Goal: Task Accomplishment & Management: Complete application form

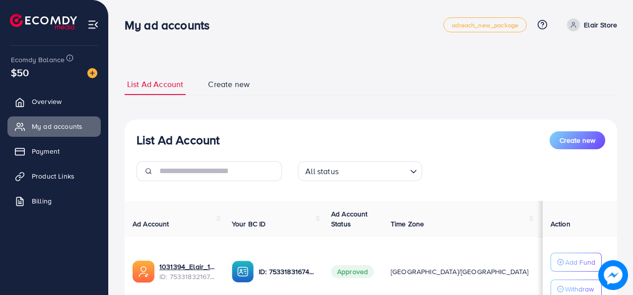
scroll to position [82, 0]
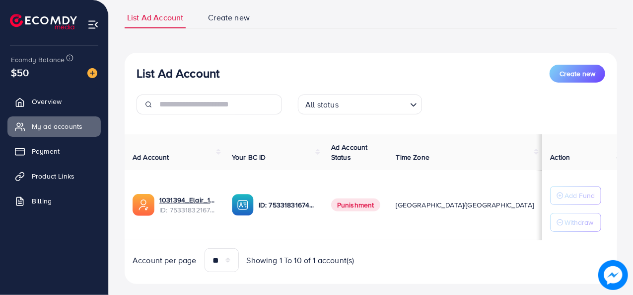
scroll to position [82, 0]
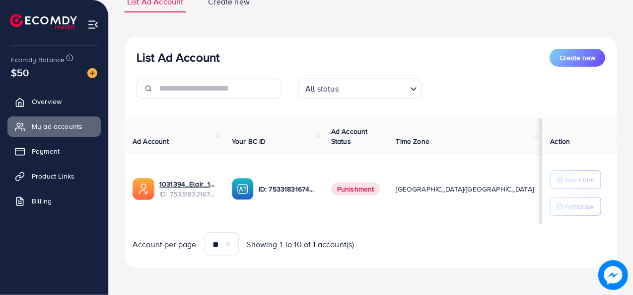
drag, startPoint x: 458, startPoint y: 189, endPoint x: 488, endPoint y: 189, distance: 29.8
click at [542, 189] on td "$337.44" at bounding box center [562, 189] width 41 height 70
click at [542, 217] on td "$337.44" at bounding box center [562, 189] width 41 height 70
click at [31, 197] on link "Billing" at bounding box center [53, 201] width 93 height 20
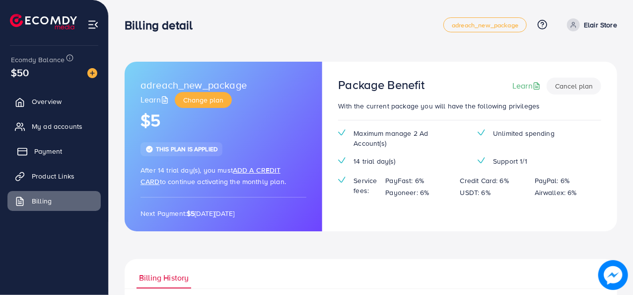
click at [42, 152] on span "Payment" at bounding box center [48, 151] width 28 height 10
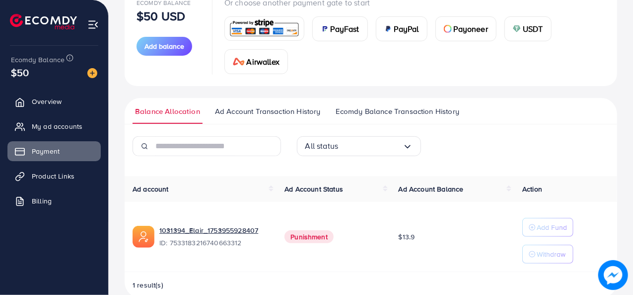
scroll to position [151, 0]
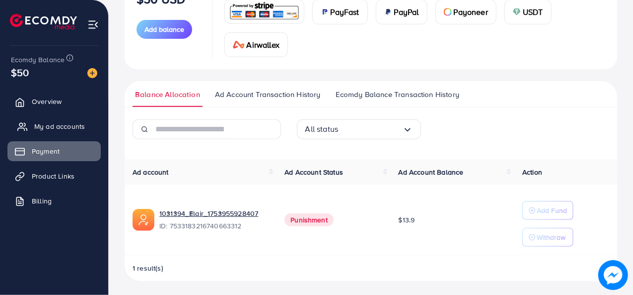
click at [32, 125] on link "My ad accounts" at bounding box center [53, 126] width 93 height 20
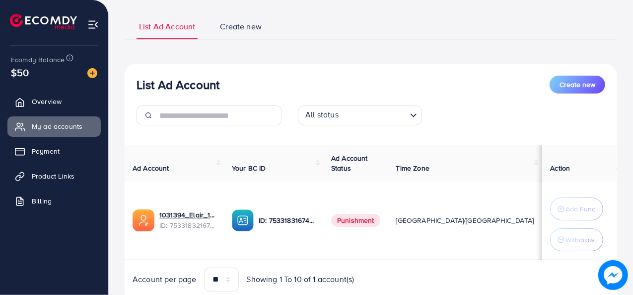
scroll to position [95, 0]
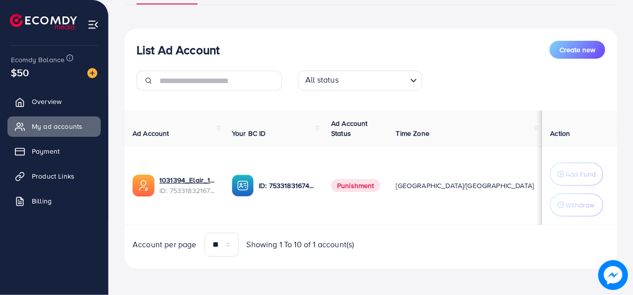
click at [356, 186] on span "Punishment" at bounding box center [355, 185] width 49 height 13
click at [491, 238] on div "Account per page ** ** ** *** Showing 1 To 10 of 1 account(s)" at bounding box center [371, 244] width 509 height 24
click at [61, 106] on span "Overview" at bounding box center [49, 101] width 30 height 10
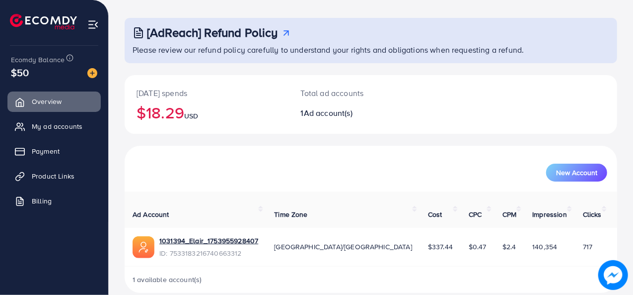
scroll to position [47, 0]
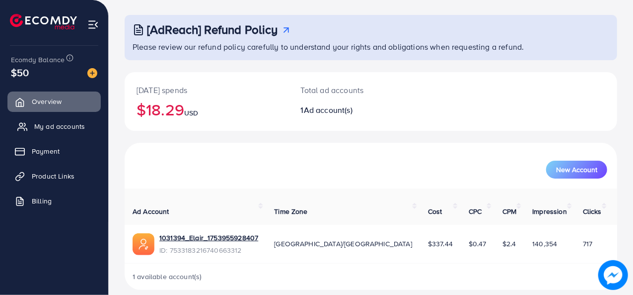
click at [31, 128] on link "My ad accounts" at bounding box center [53, 126] width 93 height 20
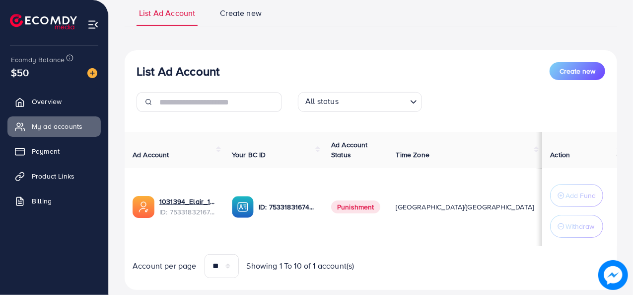
scroll to position [95, 0]
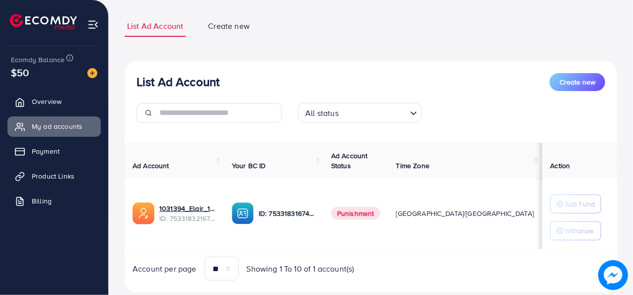
scroll to position [82, 0]
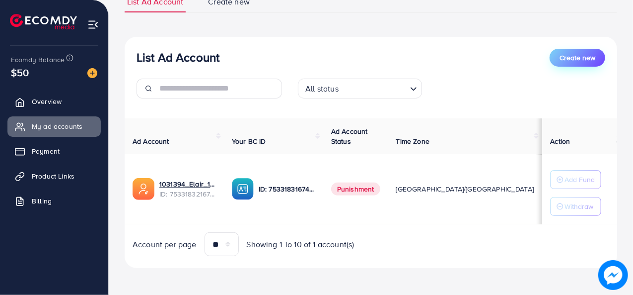
click at [588, 56] on span "Create new" at bounding box center [578, 58] width 36 height 10
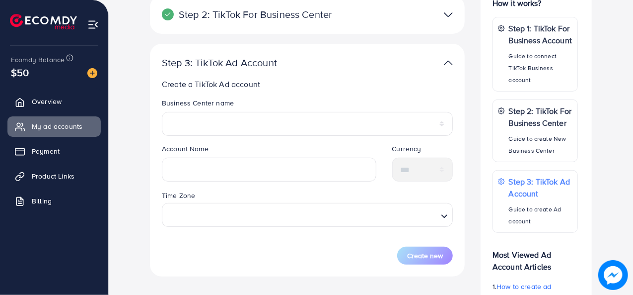
scroll to position [50, 0]
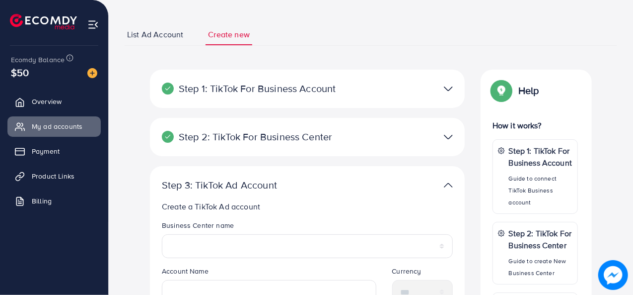
click at [246, 142] on p "Step 2: TikTok For Business Center" at bounding box center [256, 137] width 189 height 12
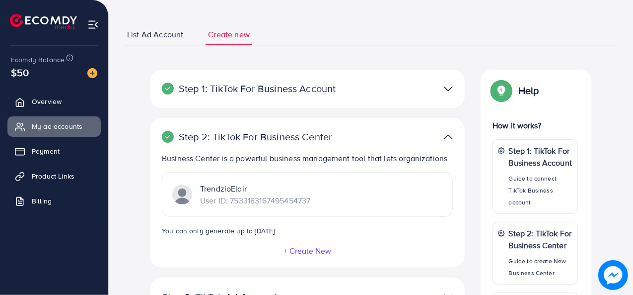
click at [437, 140] on div at bounding box center [410, 137] width 102 height 14
click at [447, 138] on img at bounding box center [448, 137] width 9 height 14
click at [451, 137] on img at bounding box center [448, 137] width 9 height 14
click at [449, 137] on img at bounding box center [448, 137] width 9 height 14
click at [445, 134] on img at bounding box center [448, 137] width 9 height 14
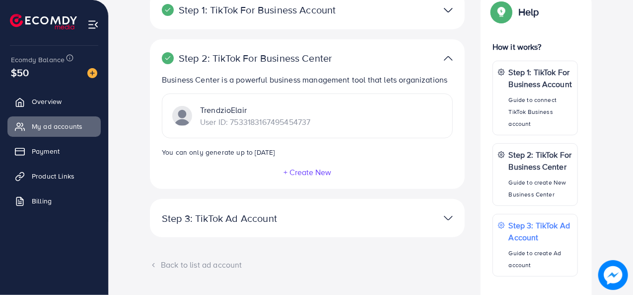
scroll to position [180, 0]
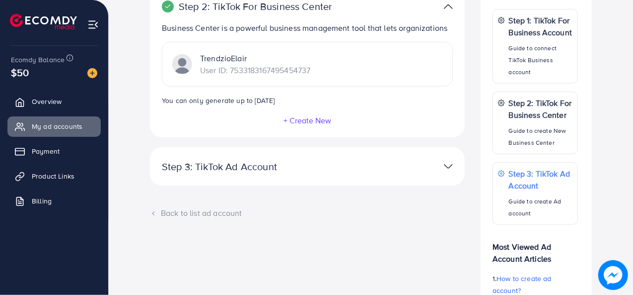
click at [245, 169] on p "Step 3: TikTok Ad Account" at bounding box center [256, 166] width 189 height 12
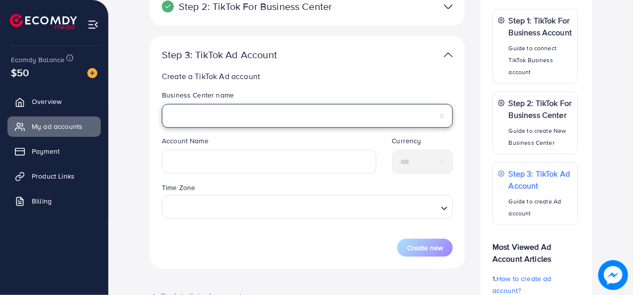
click at [223, 121] on select "**********" at bounding box center [307, 116] width 291 height 24
select select "**********"
click at [162, 104] on select "**********" at bounding box center [307, 116] width 291 height 24
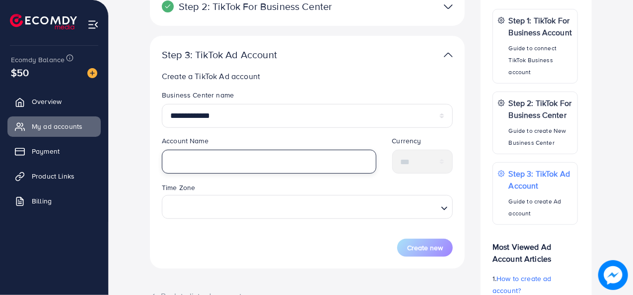
click at [196, 163] on input "text" at bounding box center [269, 162] width 215 height 24
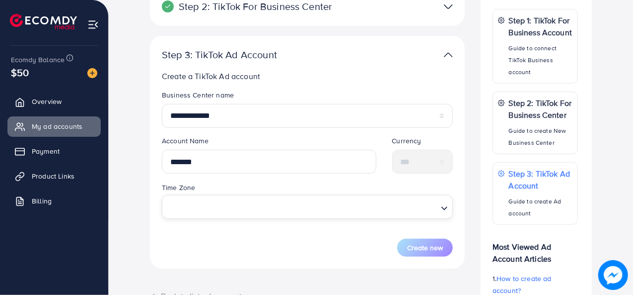
click at [208, 205] on input "Search for option" at bounding box center [301, 206] width 271 height 18
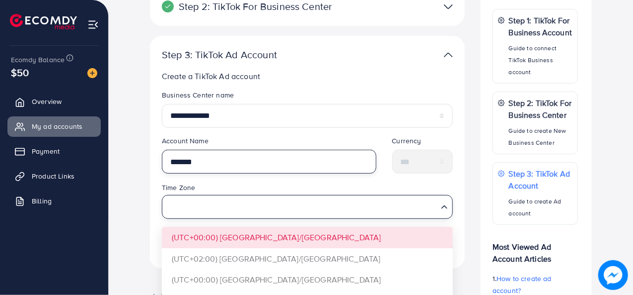
click at [209, 160] on input "*******" at bounding box center [269, 162] width 215 height 24
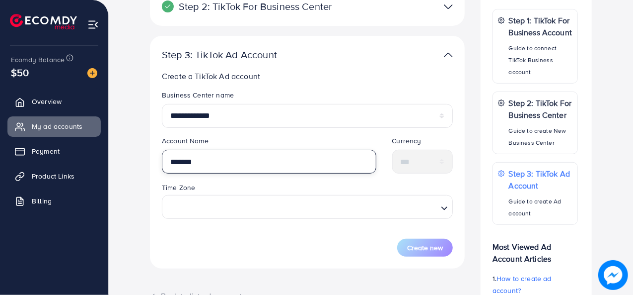
type input "*******"
click at [299, 207] on input "Search for option" at bounding box center [301, 206] width 271 height 18
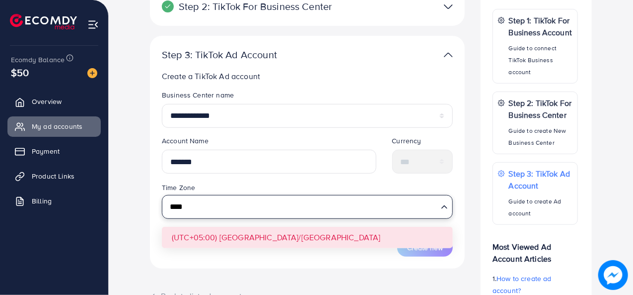
type input "****"
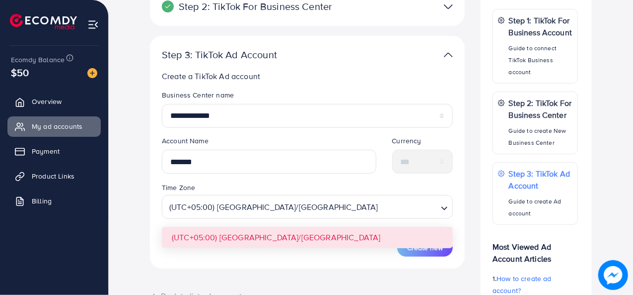
click at [264, 231] on form "**********" at bounding box center [307, 173] width 291 height 166
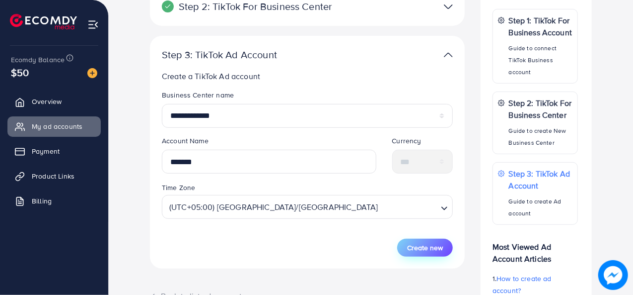
click at [426, 246] on span "Create new" at bounding box center [425, 247] width 36 height 10
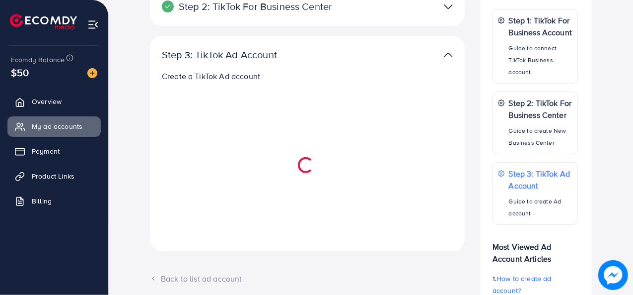
select select
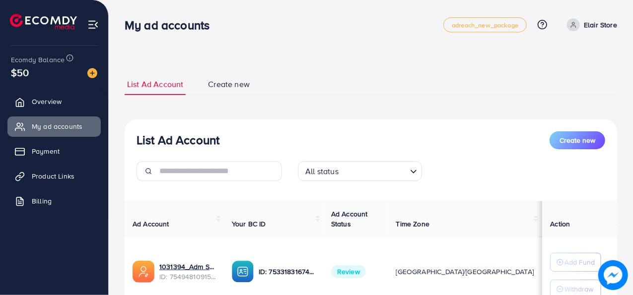
scroll to position [149, 0]
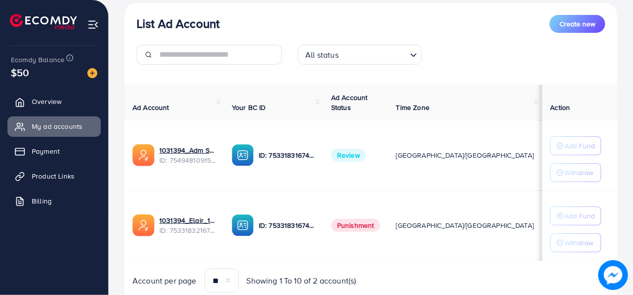
scroll to position [152, 0]
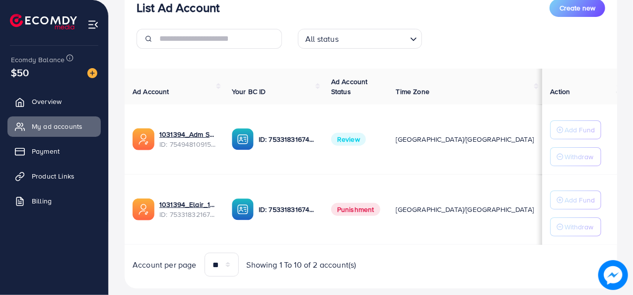
scroll to position [152, 0]
